Goal: Navigation & Orientation: Find specific page/section

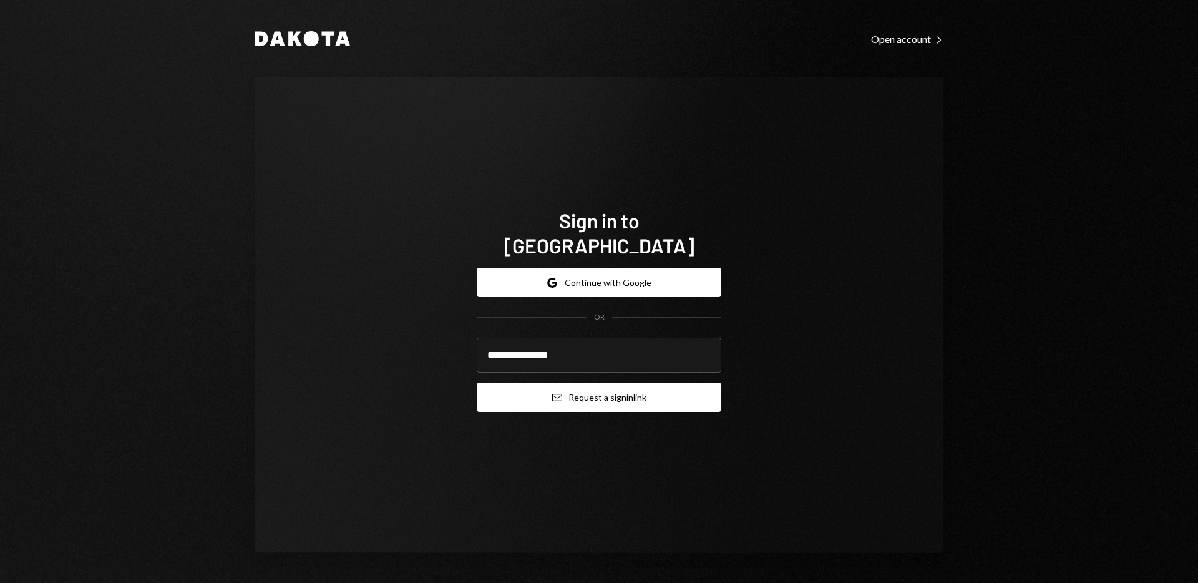
type input "**********"
click at [682, 385] on button "Email Request a sign in link" at bounding box center [599, 396] width 245 height 29
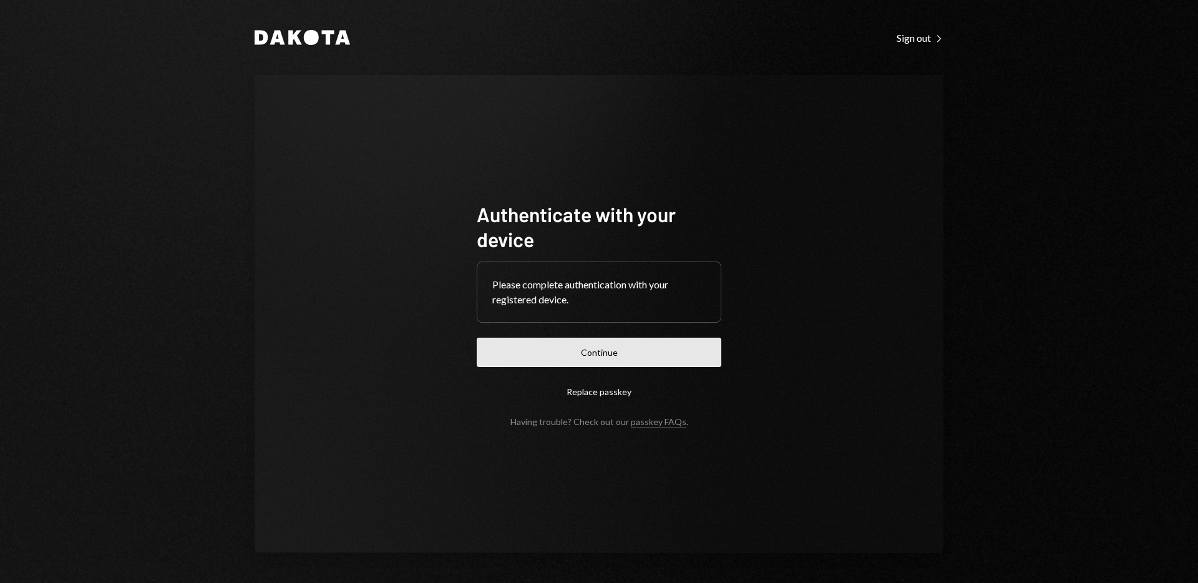
click at [630, 359] on button "Continue" at bounding box center [599, 351] width 245 height 29
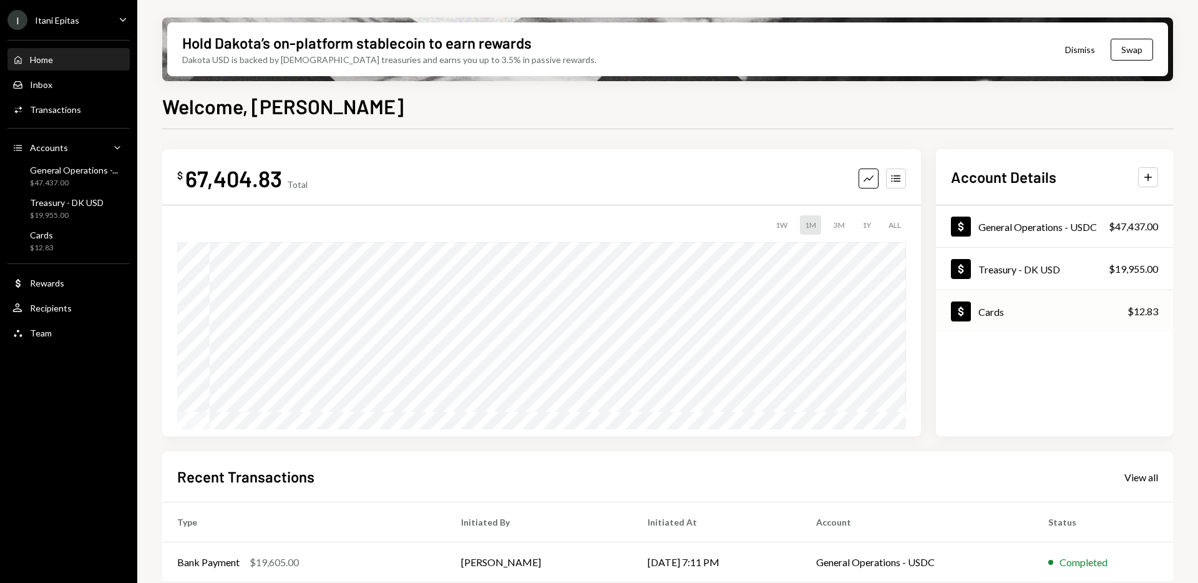
click at [988, 308] on div "Cards" at bounding box center [991, 312] width 26 height 12
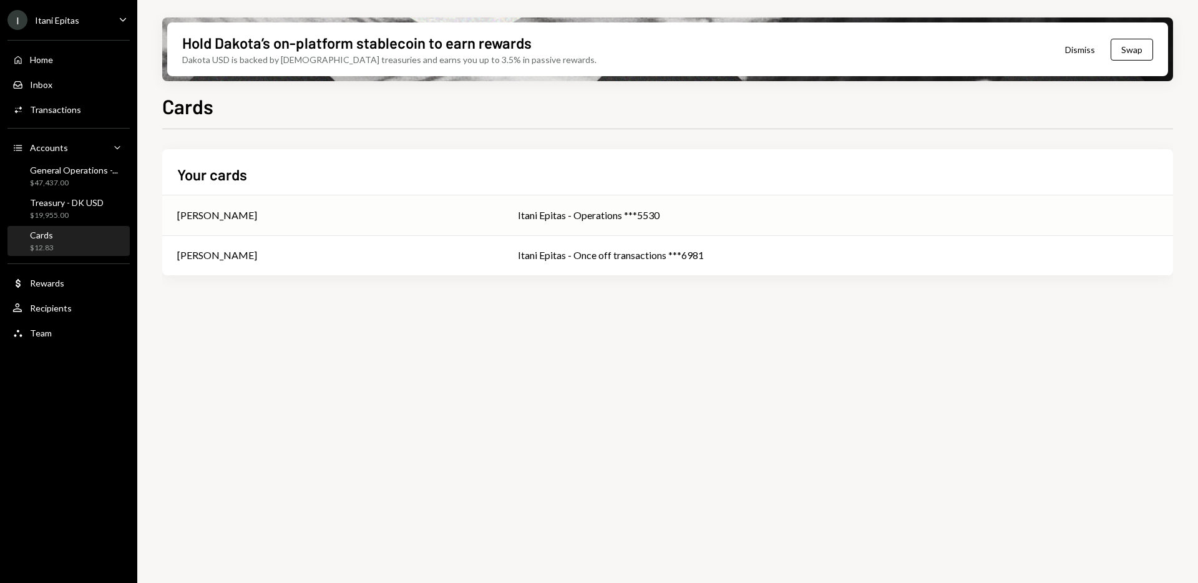
click at [251, 222] on div "[PERSON_NAME]" at bounding box center [217, 215] width 80 height 15
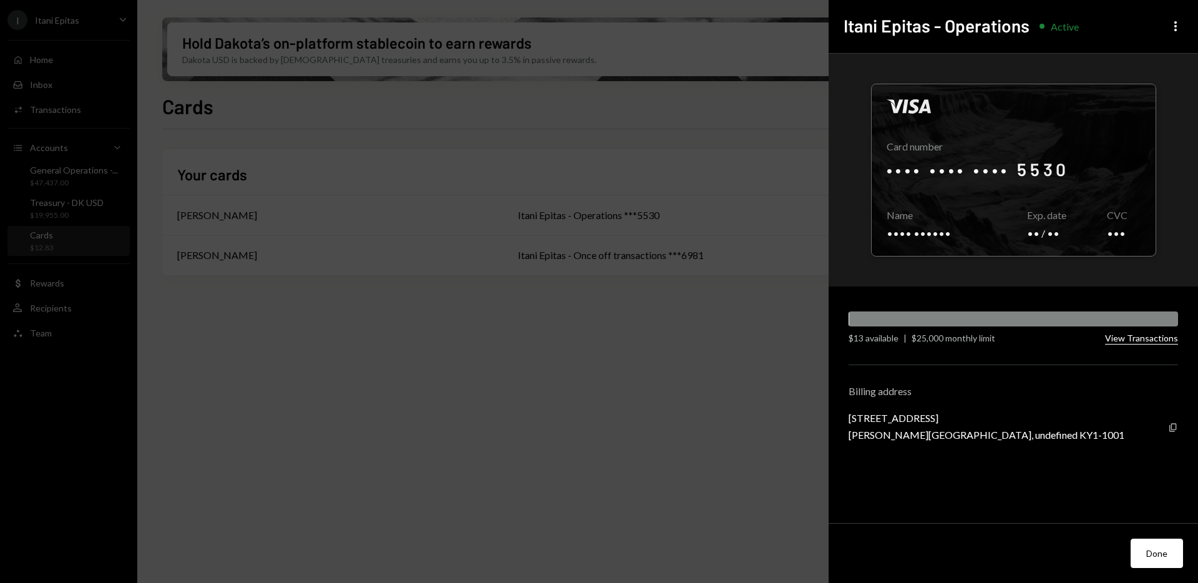
click at [1151, 337] on button "View Transactions" at bounding box center [1141, 338] width 73 height 12
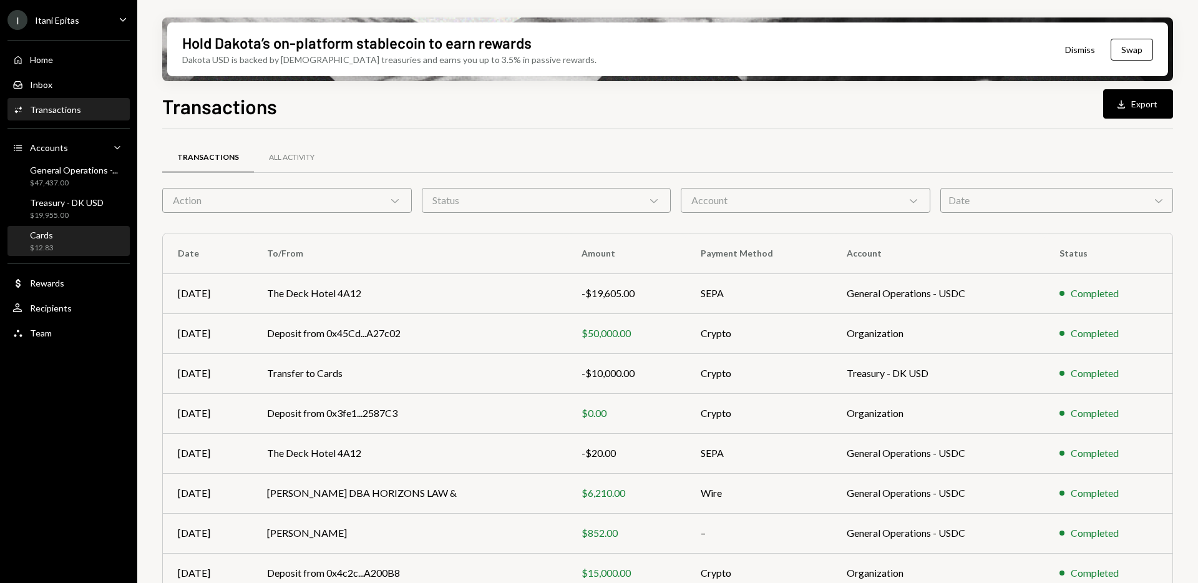
click at [53, 240] on div "Cards $12.83" at bounding box center [68, 242] width 112 height 24
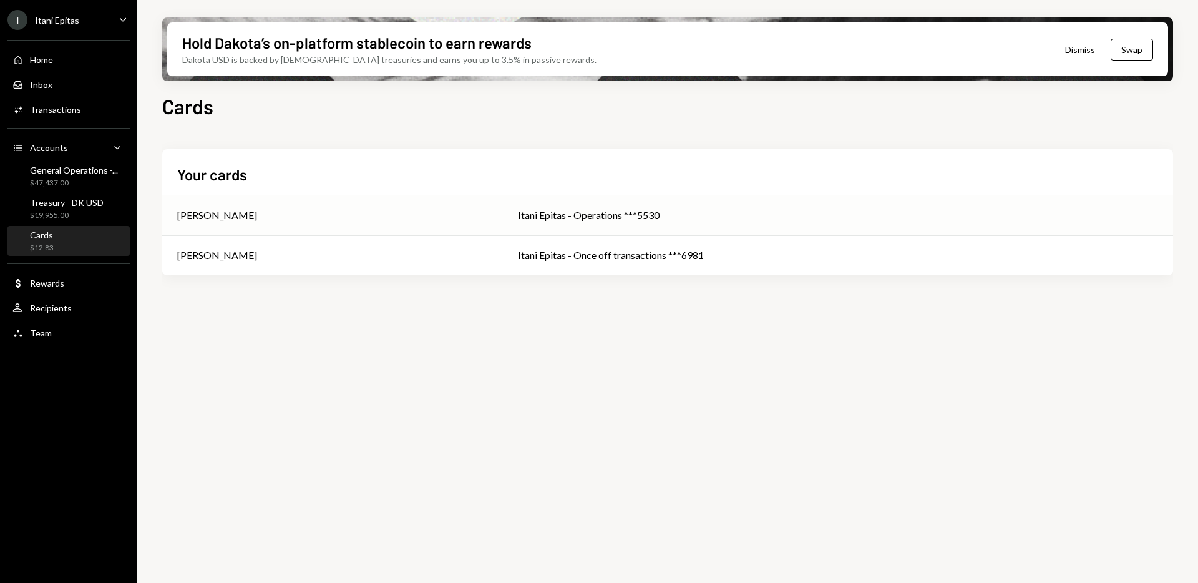
click at [272, 213] on div "[PERSON_NAME]" at bounding box center [332, 215] width 311 height 15
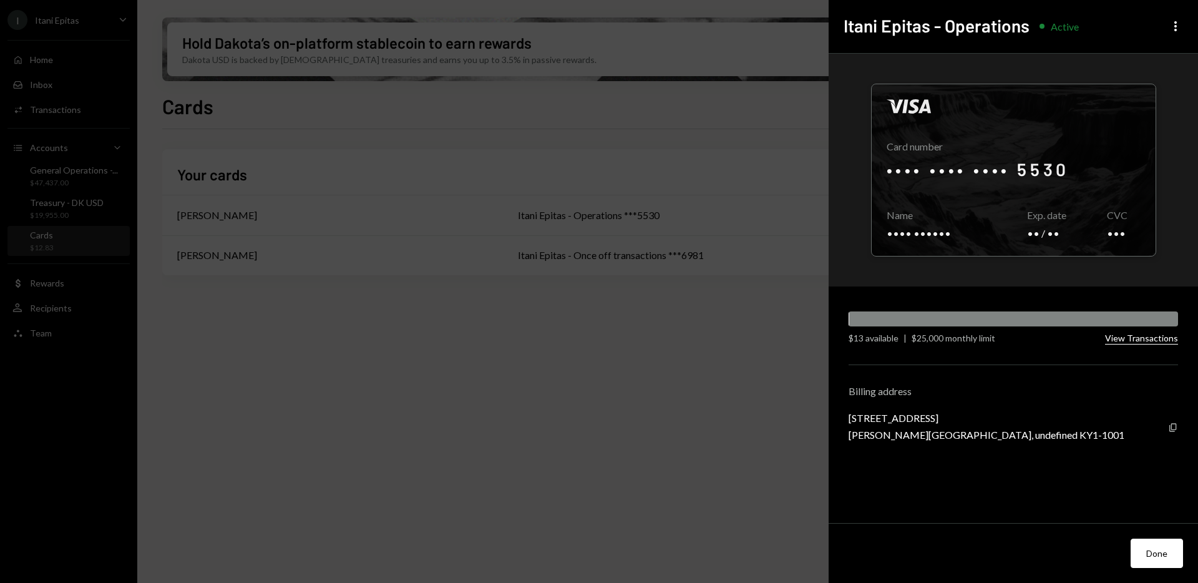
click at [1146, 338] on button "View Transactions" at bounding box center [1141, 338] width 73 height 12
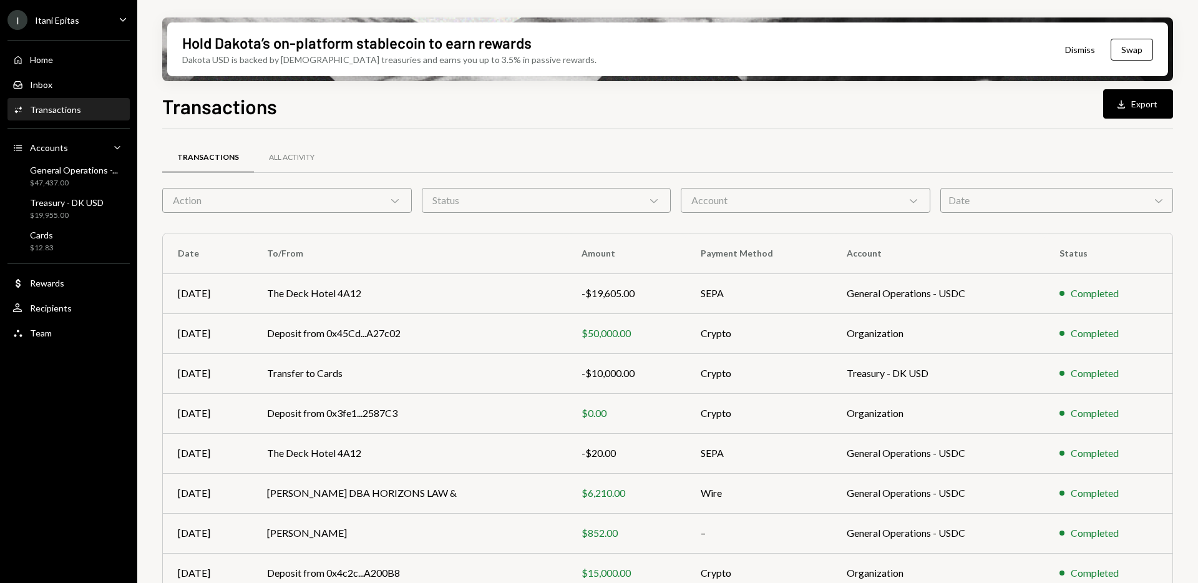
click at [291, 194] on div "Action Chevron Down" at bounding box center [287, 200] width 250 height 25
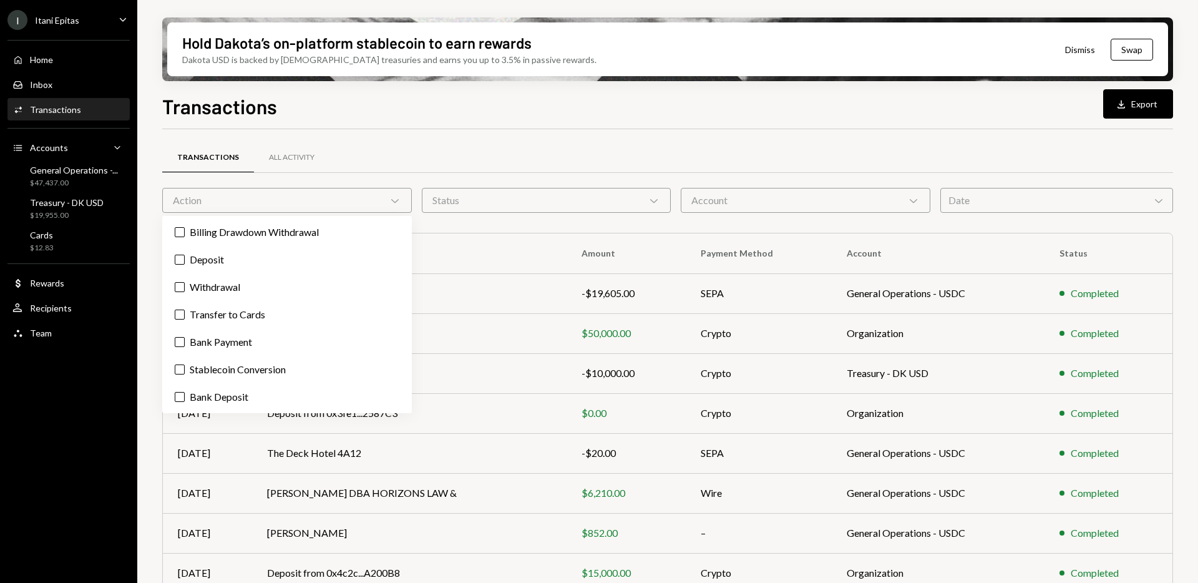
click at [336, 201] on div "Action Chevron Down" at bounding box center [287, 200] width 250 height 25
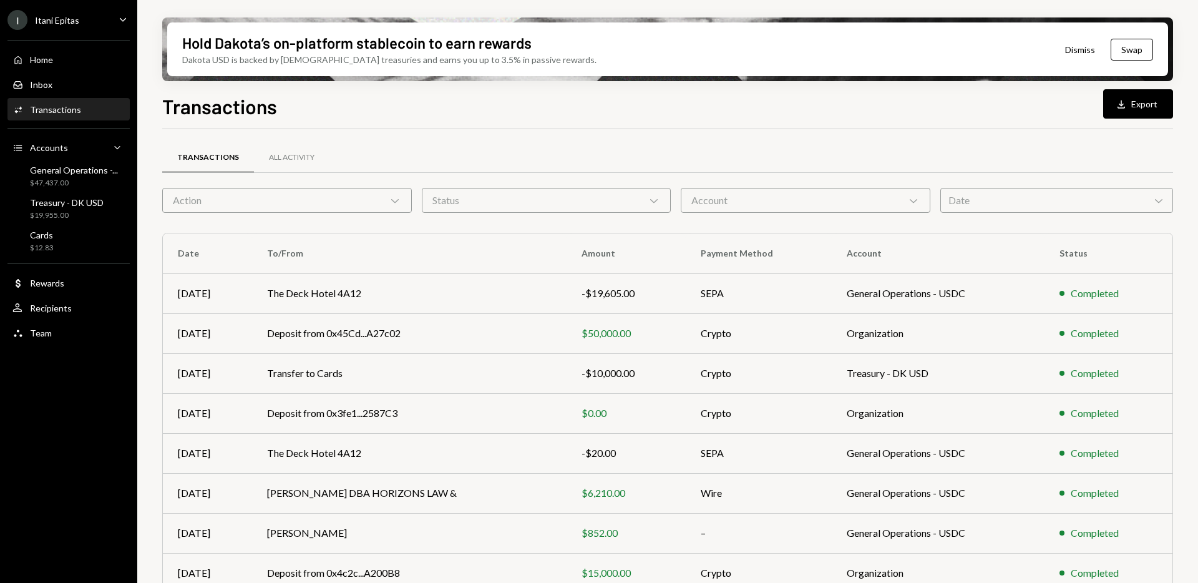
click at [472, 193] on div "Status Chevron Down" at bounding box center [547, 200] width 250 height 25
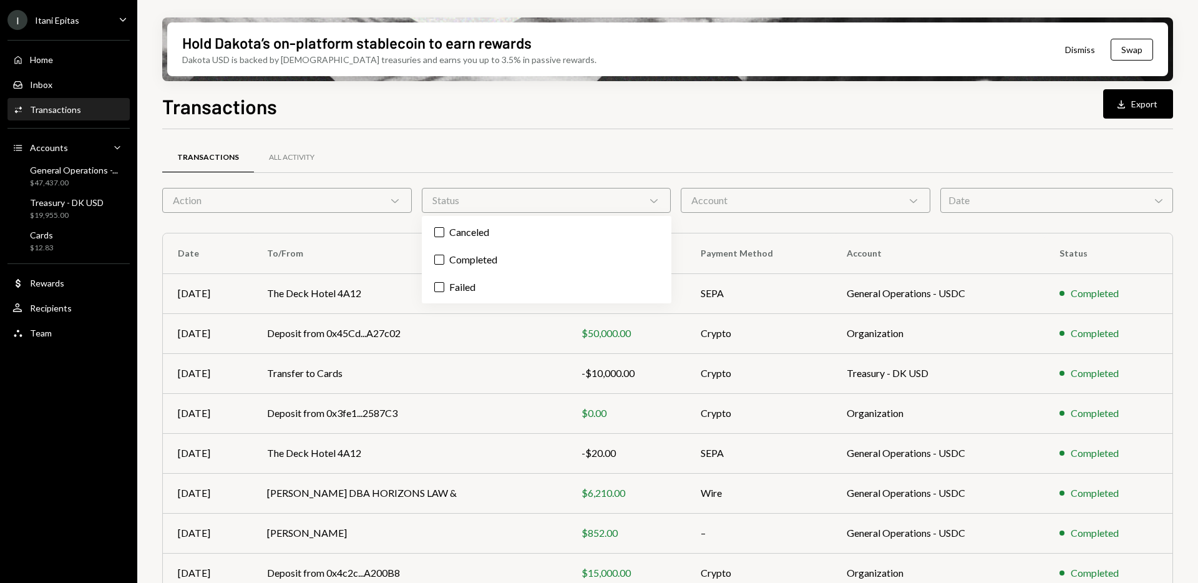
click at [472, 193] on div "Status Chevron Down" at bounding box center [547, 200] width 250 height 25
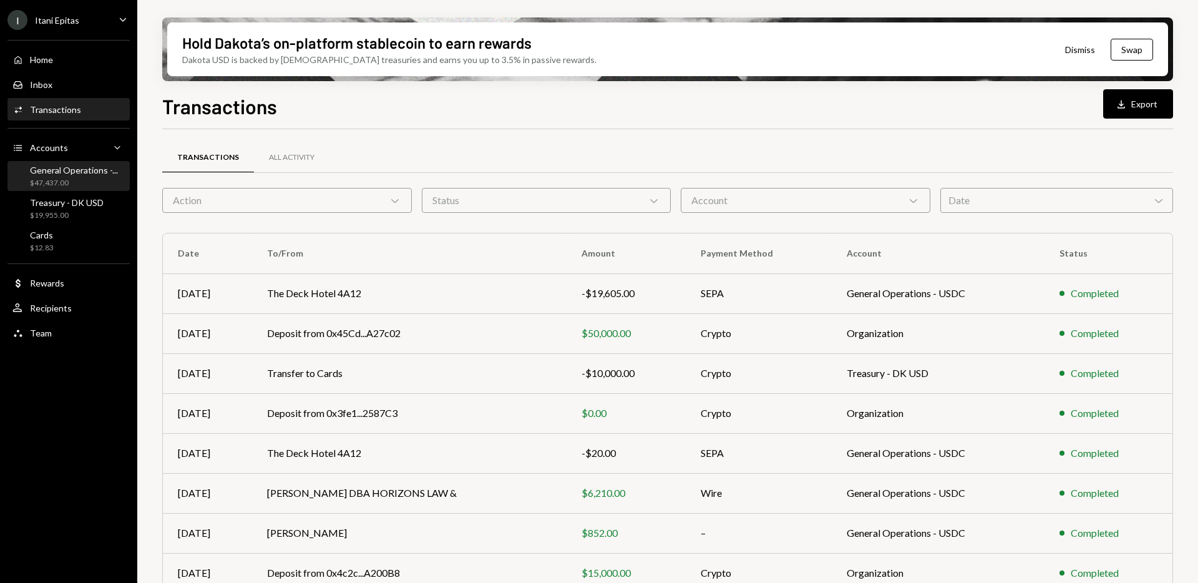
click at [89, 176] on div "General Operations -... $47,437.00" at bounding box center [74, 177] width 88 height 24
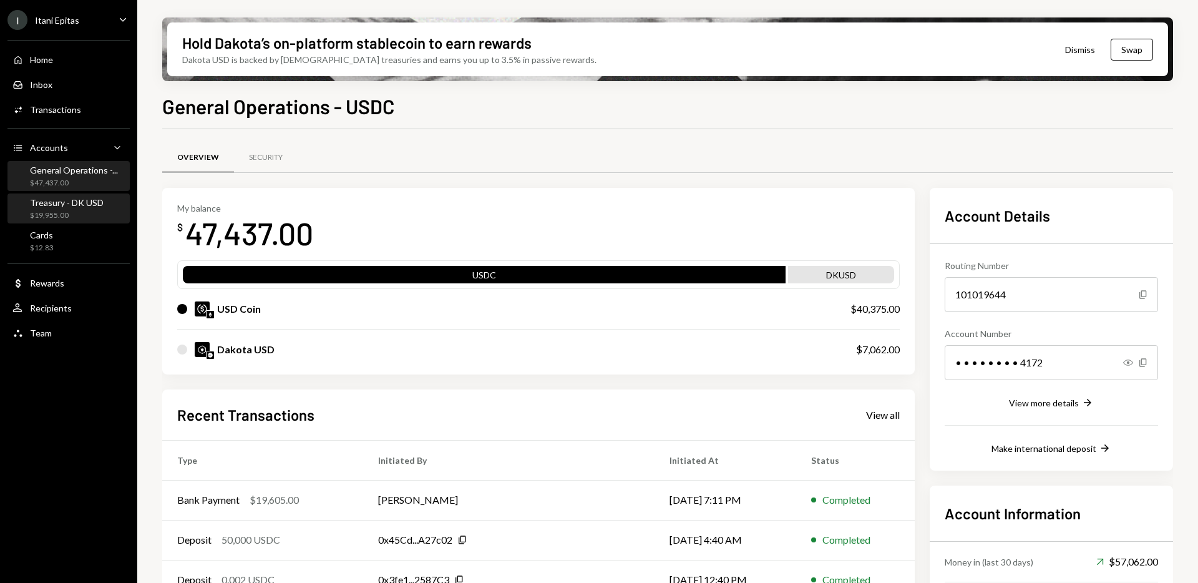
click at [62, 205] on div "Treasury - DK USD" at bounding box center [67, 202] width 74 height 11
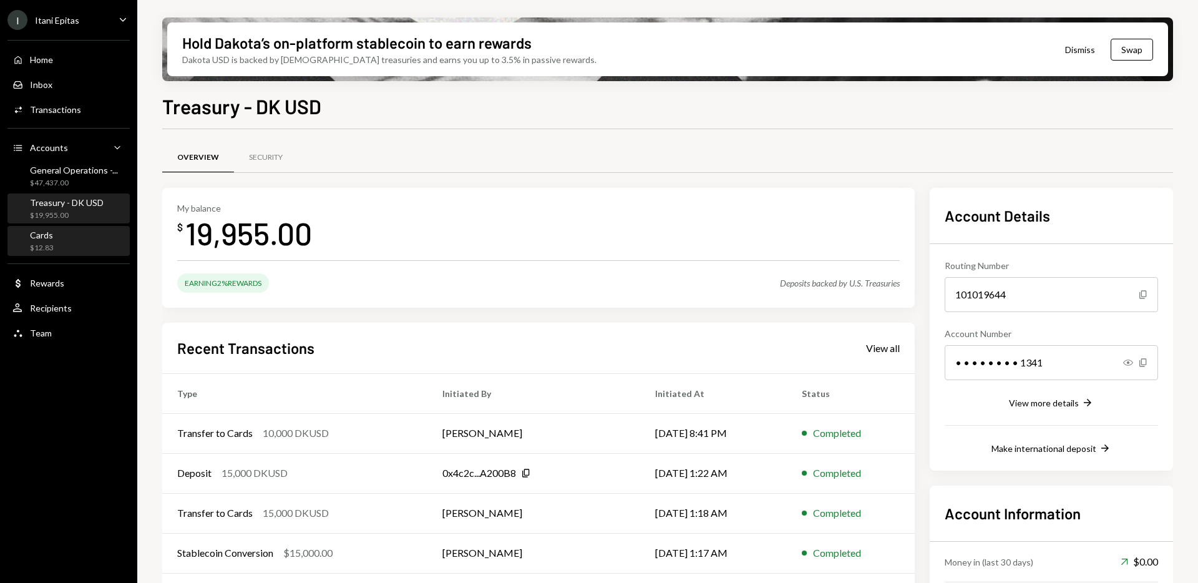
click at [62, 248] on div "Cards $12.83" at bounding box center [68, 242] width 112 height 24
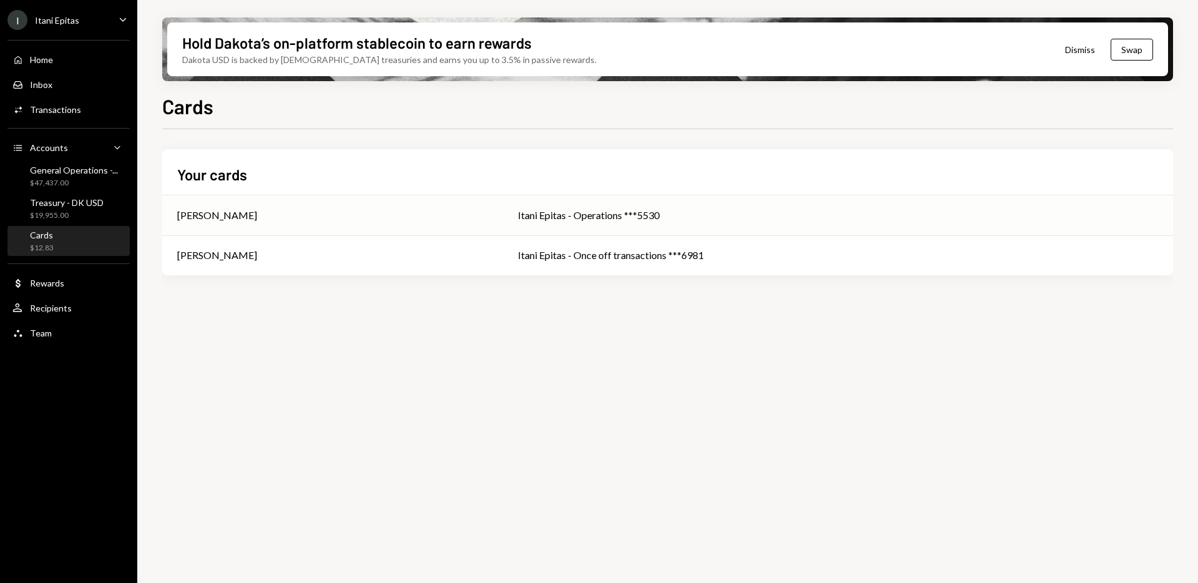
click at [257, 213] on div "[PERSON_NAME]" at bounding box center [217, 215] width 80 height 15
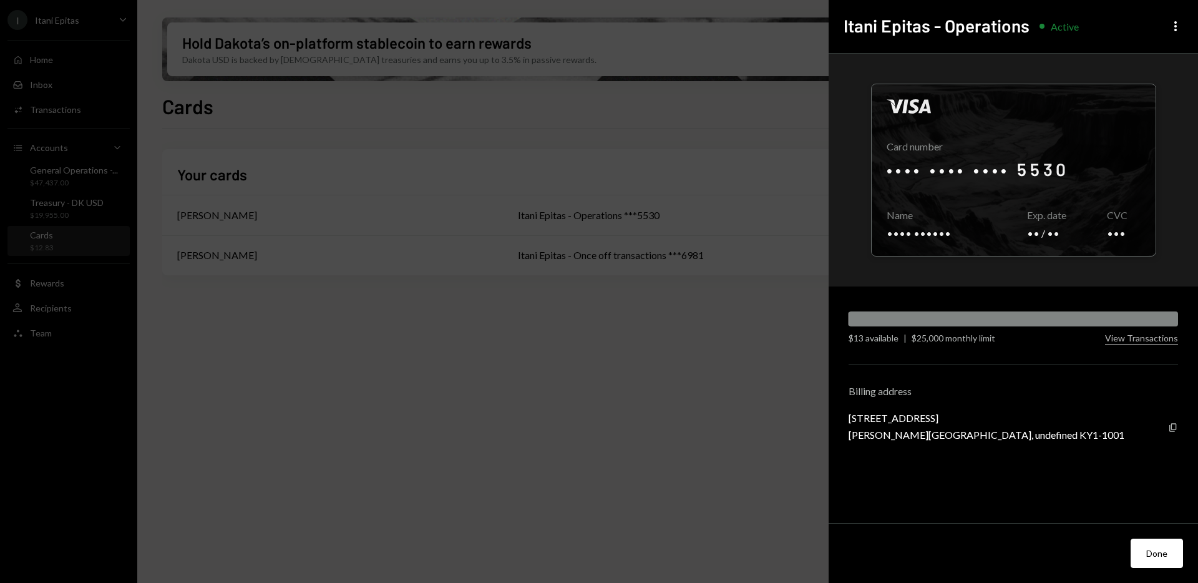
click at [1153, 560] on button "Done" at bounding box center [1156, 552] width 52 height 29
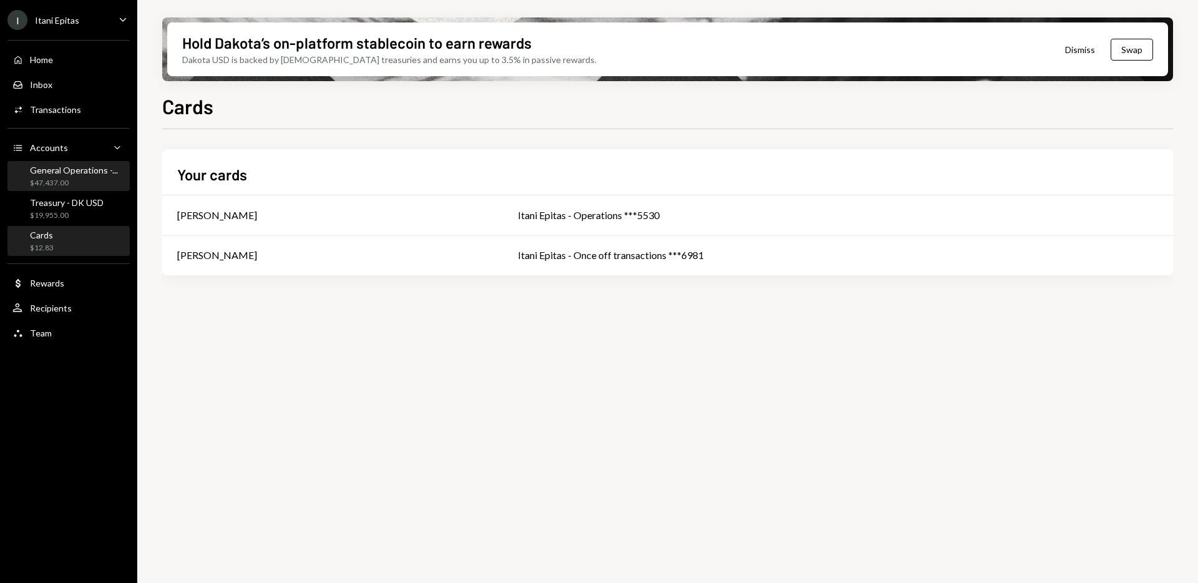
click at [85, 181] on div "$47,437.00" at bounding box center [74, 183] width 88 height 11
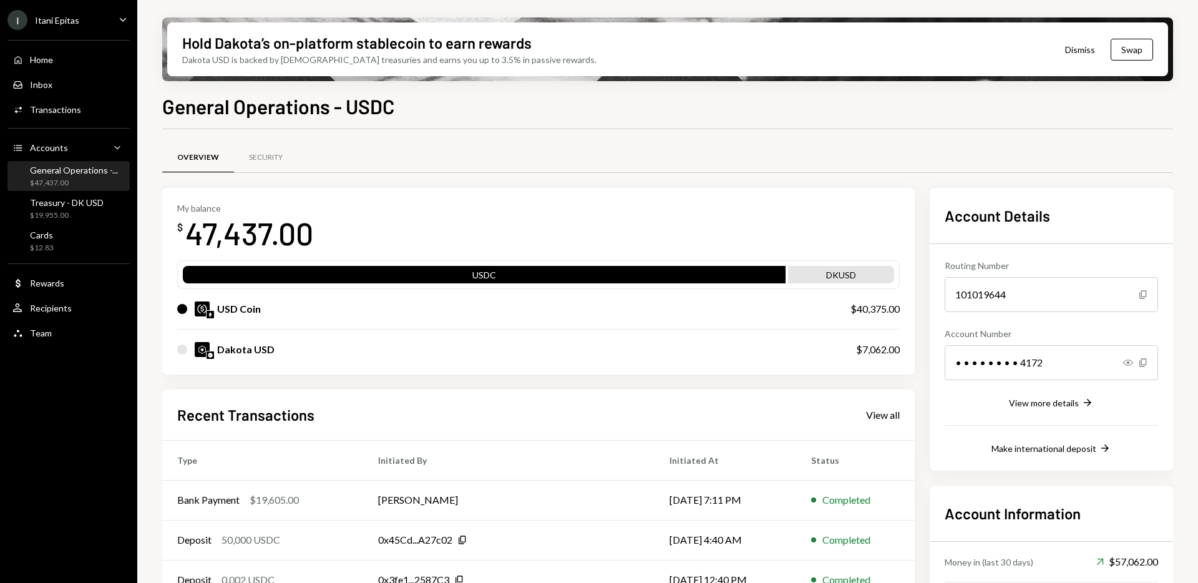
click at [259, 346] on div "Dakota USD" at bounding box center [245, 349] width 57 height 15
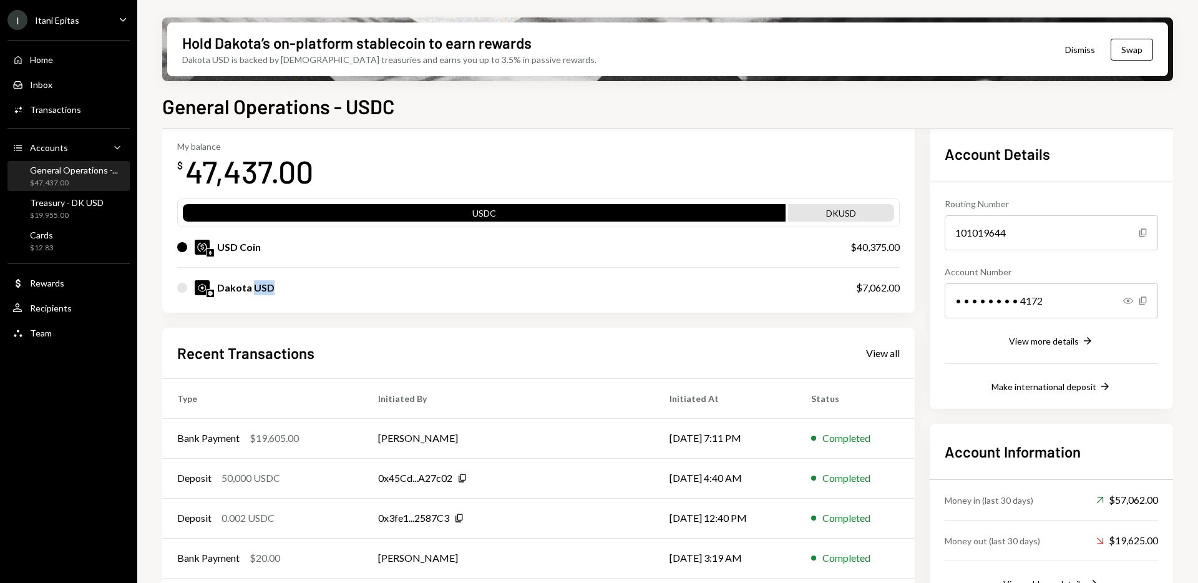
scroll to position [107, 0]
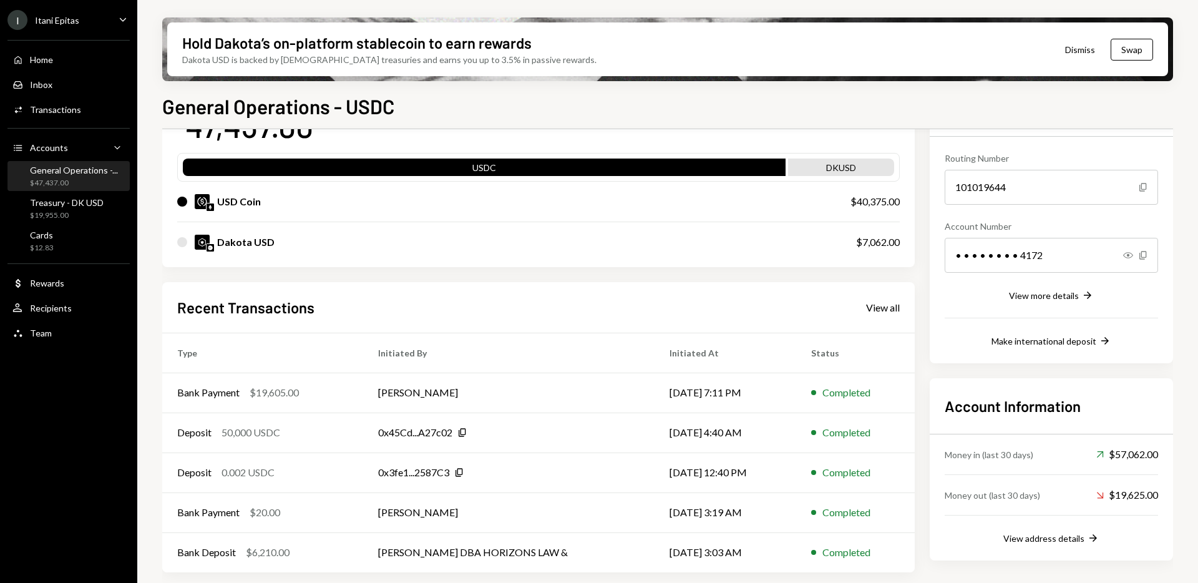
click at [1017, 457] on div "Money in (last 30 days)" at bounding box center [988, 454] width 89 height 13
click at [1011, 496] on div "Money out (last 30 days)" at bounding box center [991, 494] width 95 height 13
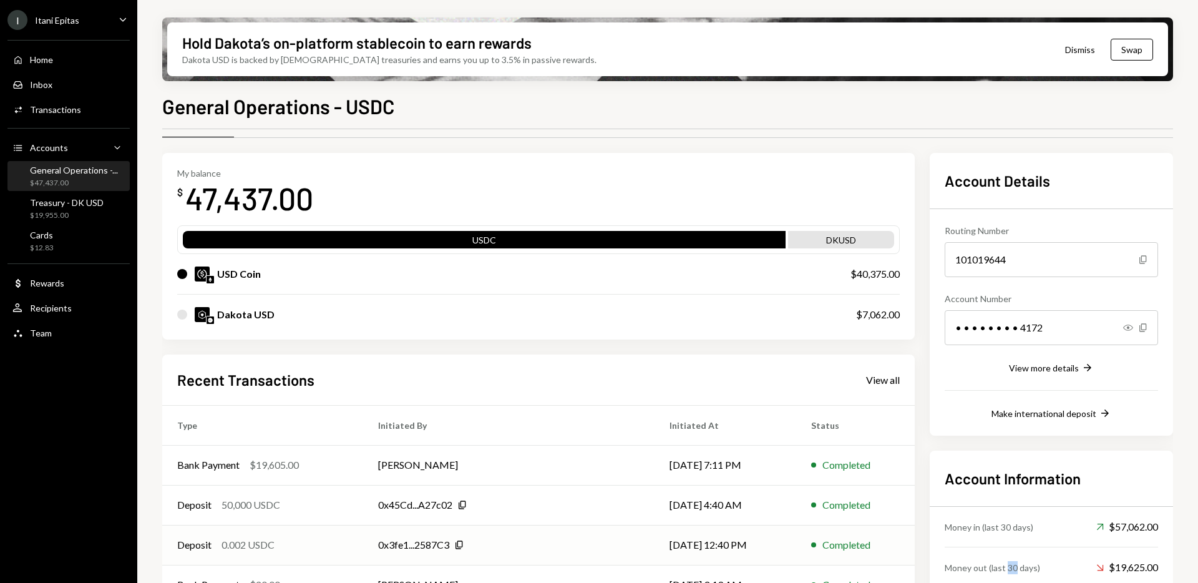
scroll to position [0, 0]
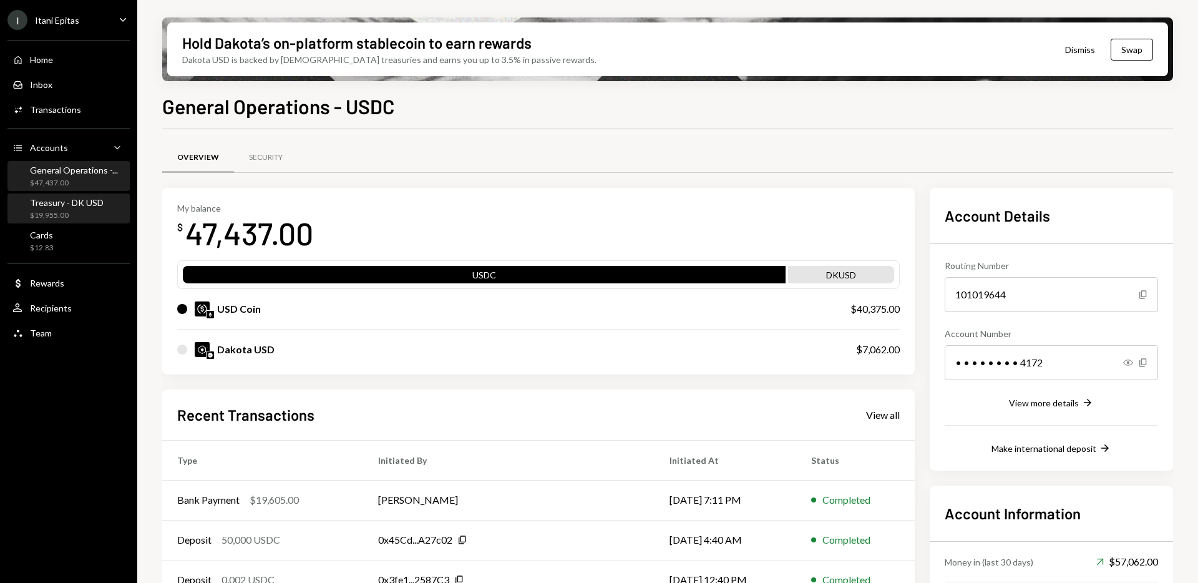
click at [83, 206] on div "Treasury - DK USD" at bounding box center [67, 202] width 74 height 11
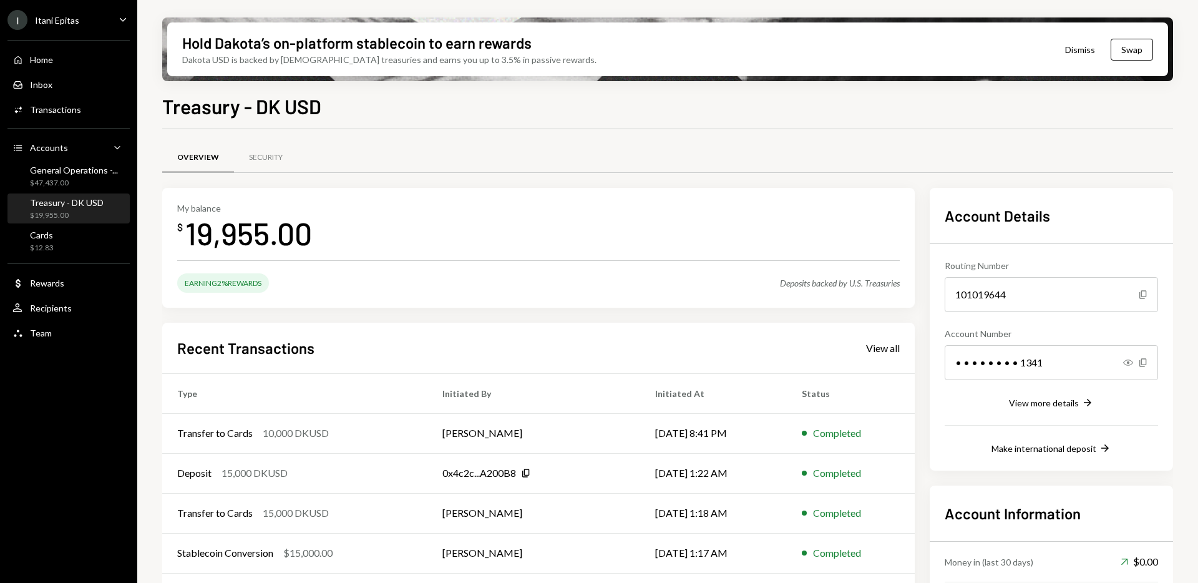
click at [235, 284] on div "Earning 2% Rewards" at bounding box center [223, 282] width 92 height 19
click at [259, 279] on div "Earning 2% Rewards" at bounding box center [223, 282] width 92 height 19
click at [79, 238] on div "Cards $12.83" at bounding box center [68, 242] width 112 height 24
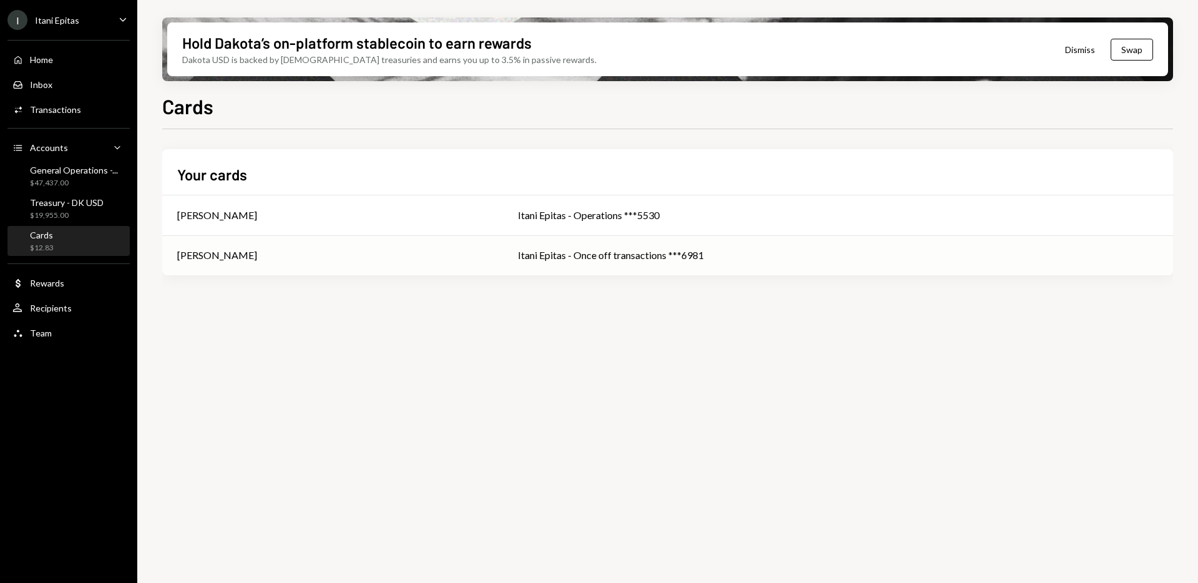
click at [216, 264] on td "[PERSON_NAME]" at bounding box center [332, 255] width 341 height 40
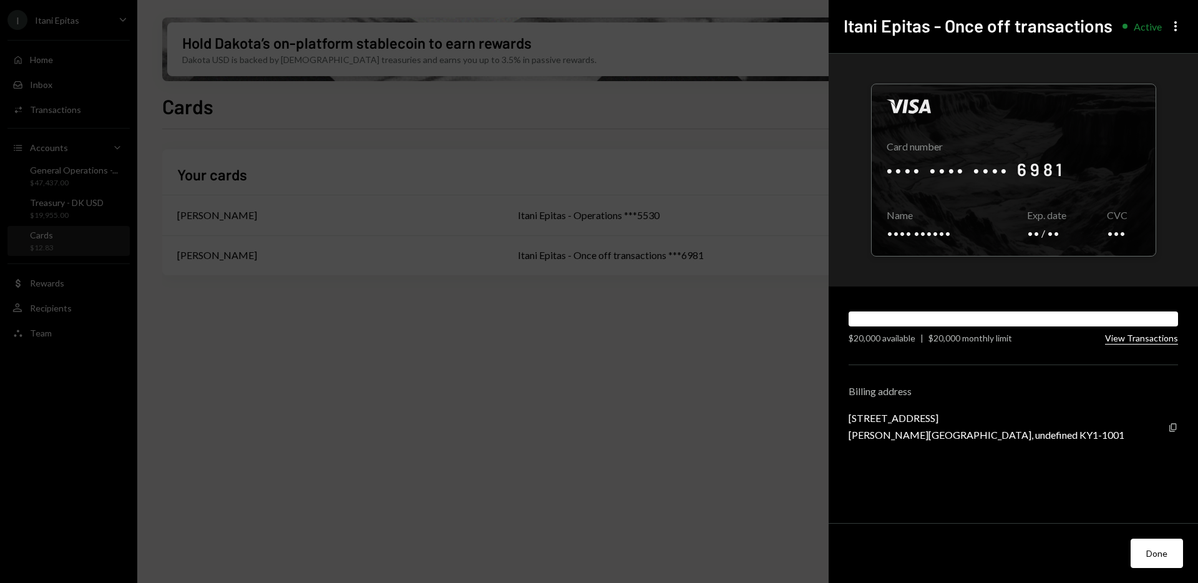
click at [1132, 338] on button "View Transactions" at bounding box center [1141, 338] width 73 height 12
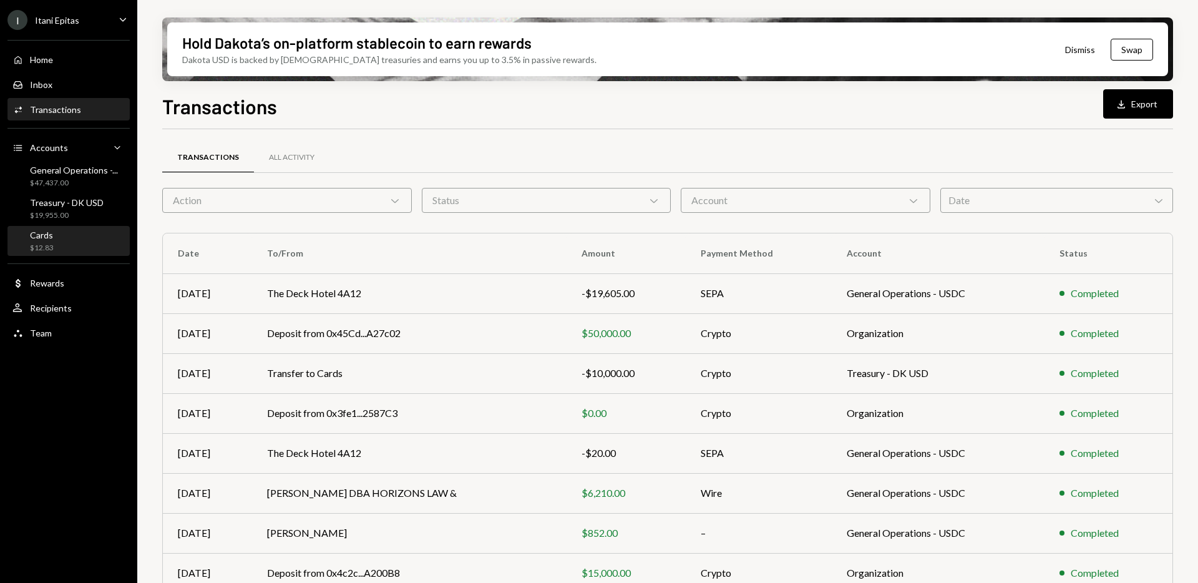
click at [67, 237] on div "Cards $12.83" at bounding box center [68, 242] width 112 height 24
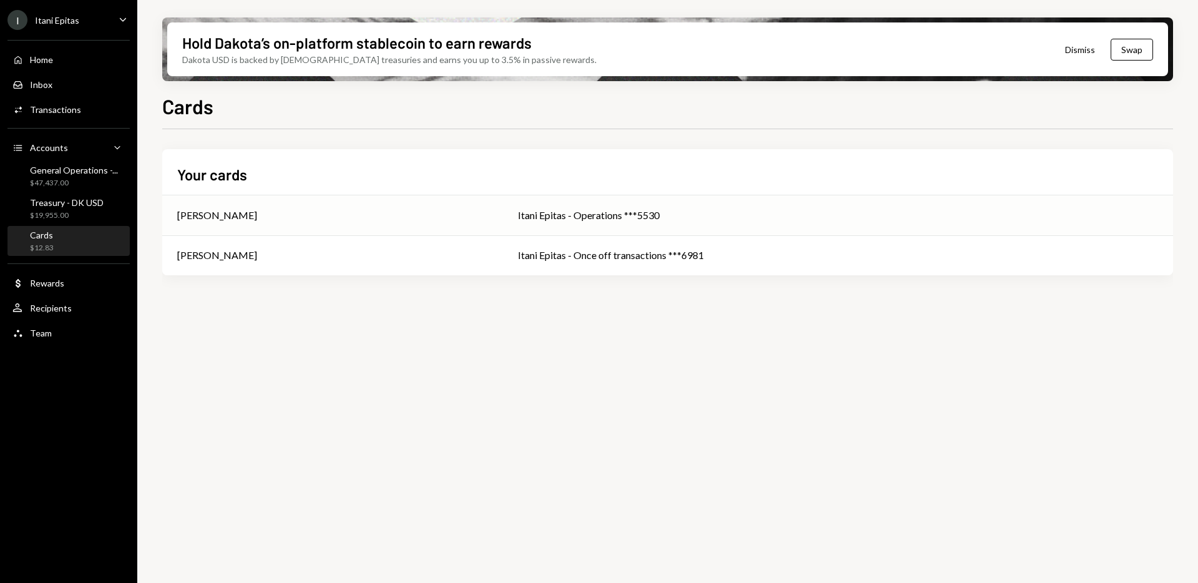
click at [206, 218] on div "[PERSON_NAME]" at bounding box center [217, 215] width 80 height 15
click at [202, 210] on div "[PERSON_NAME]" at bounding box center [217, 215] width 80 height 15
click at [230, 209] on div "[PERSON_NAME]" at bounding box center [217, 215] width 80 height 15
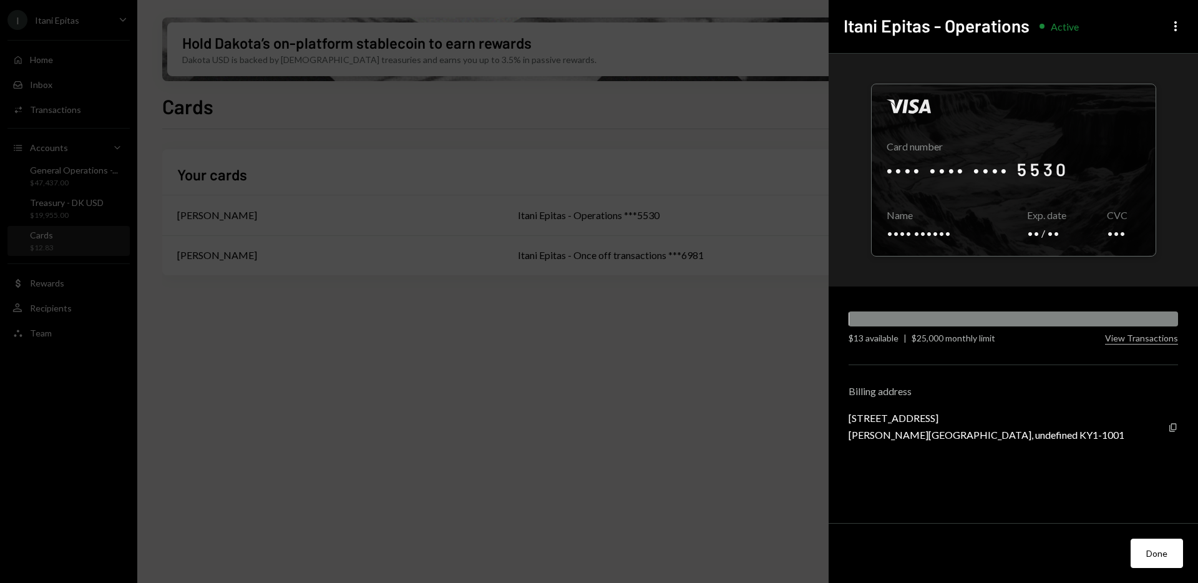
click at [850, 317] on div at bounding box center [1012, 318] width 329 height 15
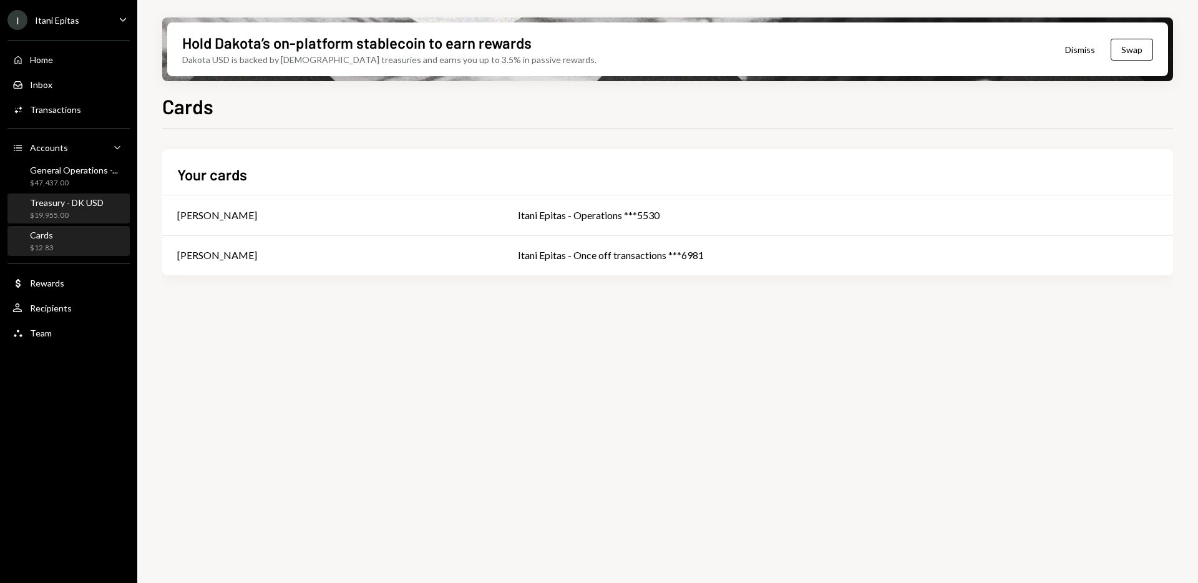
click at [67, 216] on div "$19,955.00" at bounding box center [67, 215] width 74 height 11
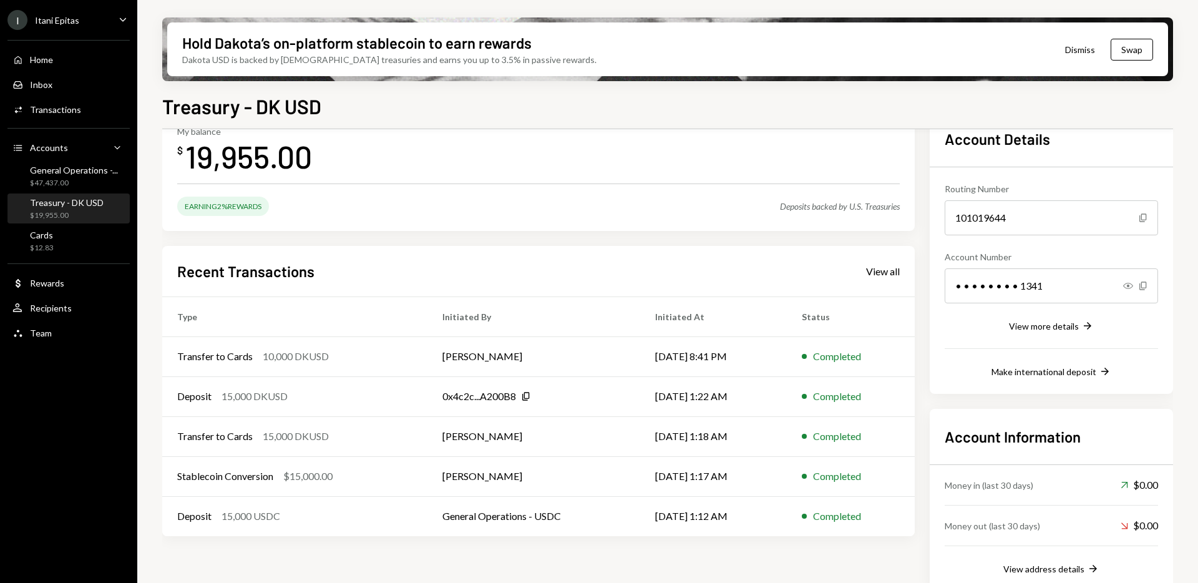
scroll to position [95, 0]
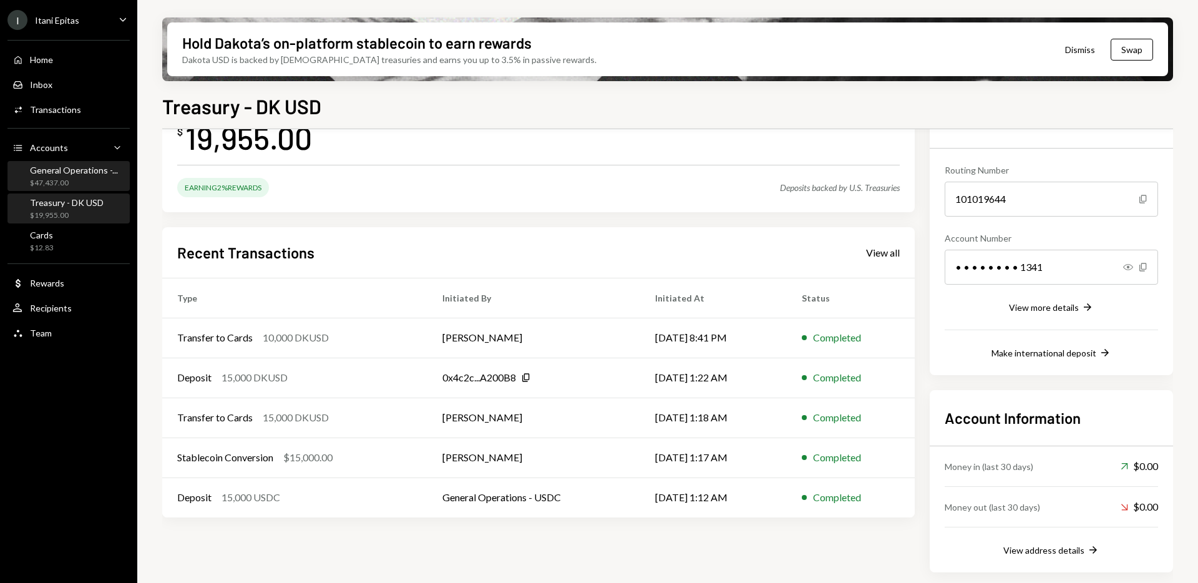
click at [58, 178] on div "$47,437.00" at bounding box center [74, 183] width 88 height 11
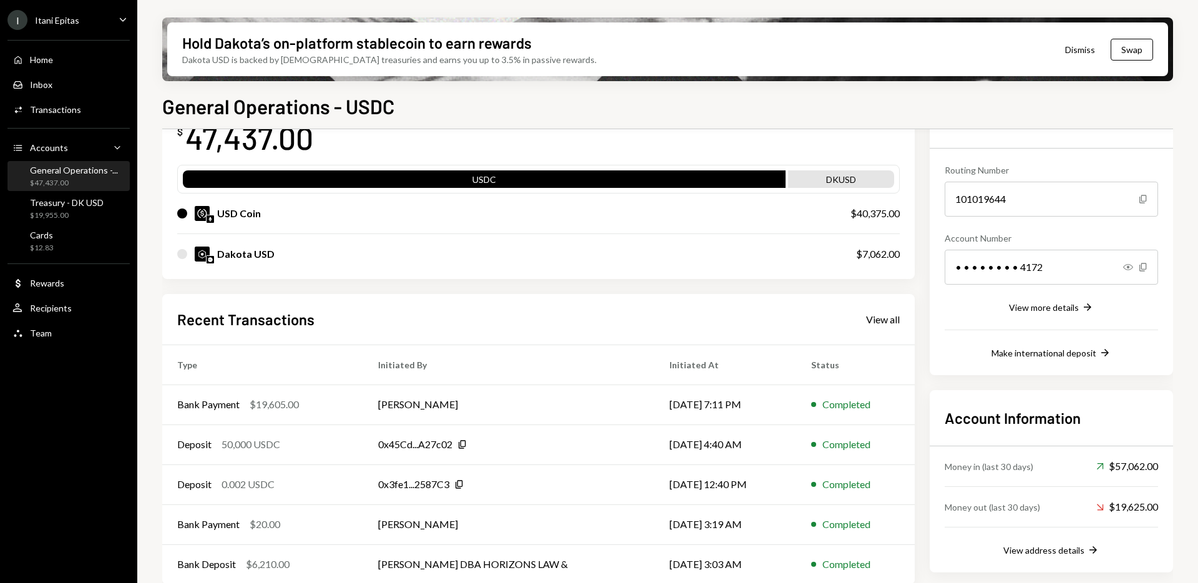
click at [490, 177] on div "USDC" at bounding box center [484, 181] width 603 height 17
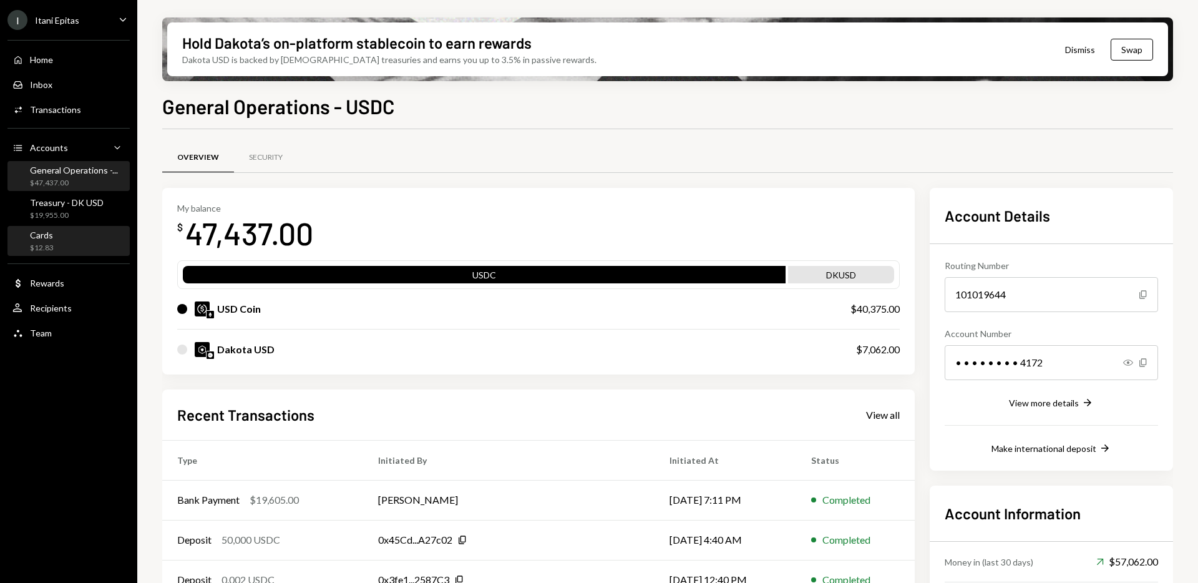
click at [57, 251] on div "Cards $12.83" at bounding box center [68, 242] width 112 height 24
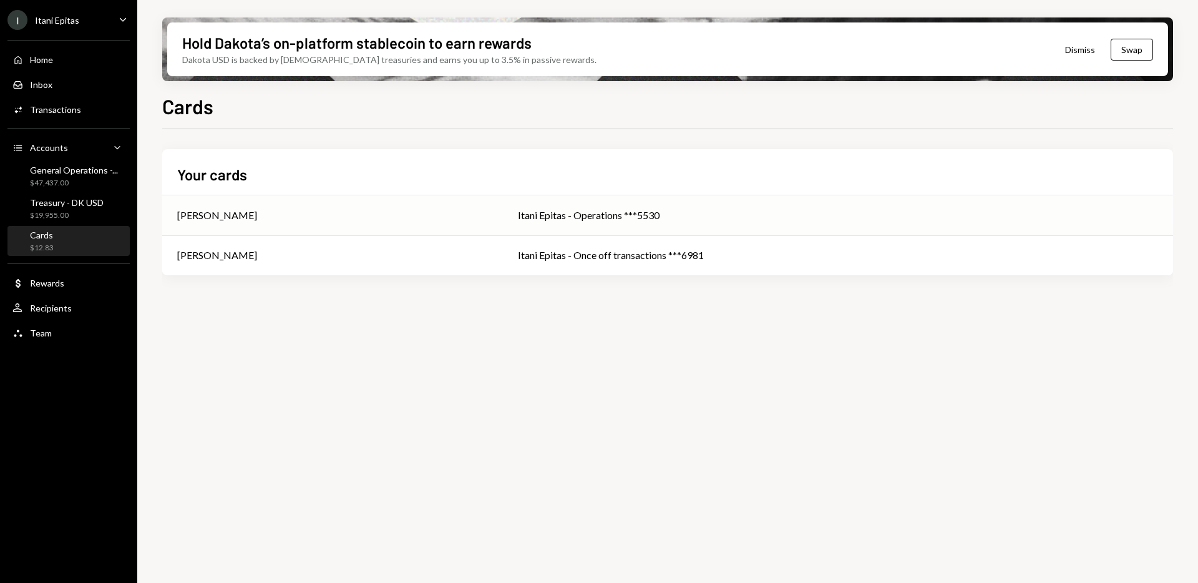
click at [562, 224] on td "Itani Epitas - Operations ***5530" at bounding box center [838, 215] width 670 height 40
